Goal: Task Accomplishment & Management: Manage account settings

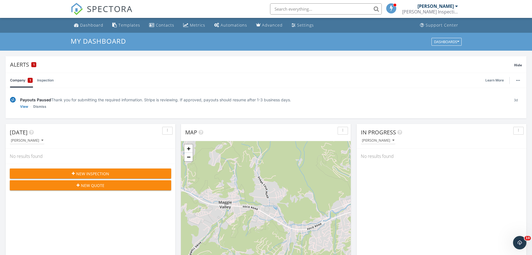
scroll to position [517, 541]
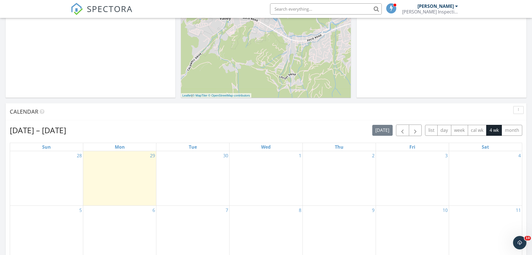
scroll to position [196, 0]
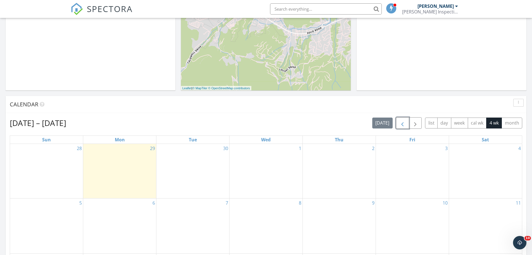
click at [398, 124] on button "button" at bounding box center [402, 122] width 13 height 11
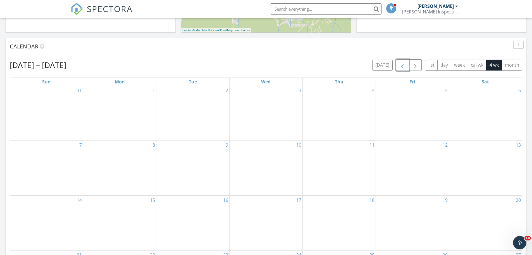
scroll to position [391, 0]
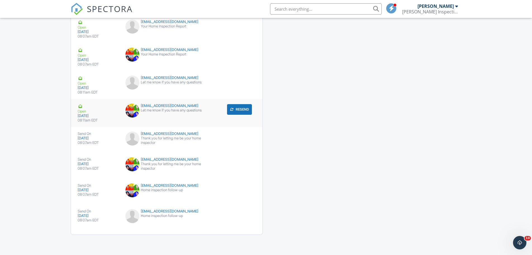
scroll to position [801, 0]
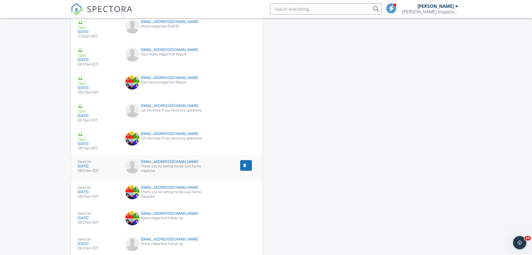
click at [247, 165] on div "submit" at bounding box center [245, 165] width 6 height 6
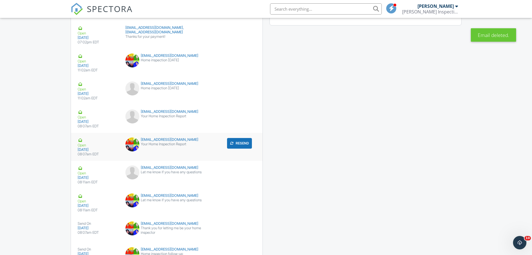
scroll to position [786, 0]
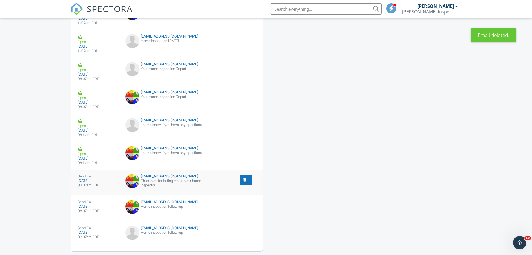
click at [246, 182] on button "submit" at bounding box center [246, 179] width 12 height 11
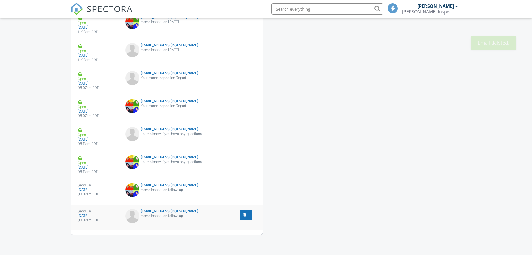
scroll to position [714, 0]
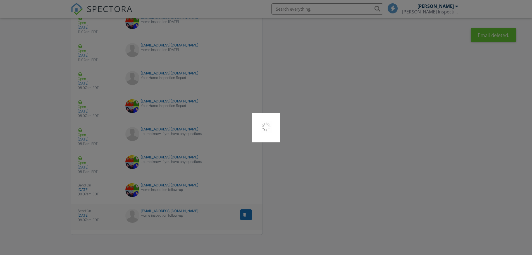
scroll to position [0, 0]
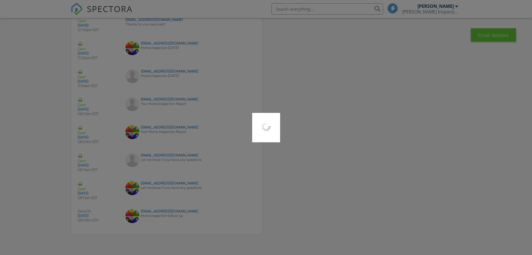
scroll to position [751, 0]
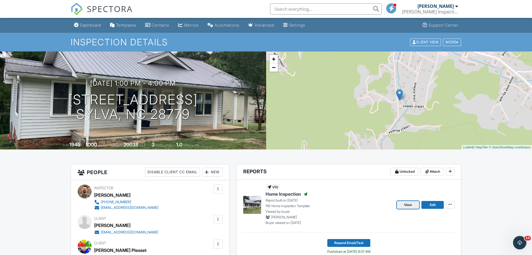
click at [406, 207] on span "View" at bounding box center [408, 205] width 8 height 6
click at [86, 25] on div "Dashboard" at bounding box center [90, 25] width 21 height 5
